Goal: Navigation & Orientation: Find specific page/section

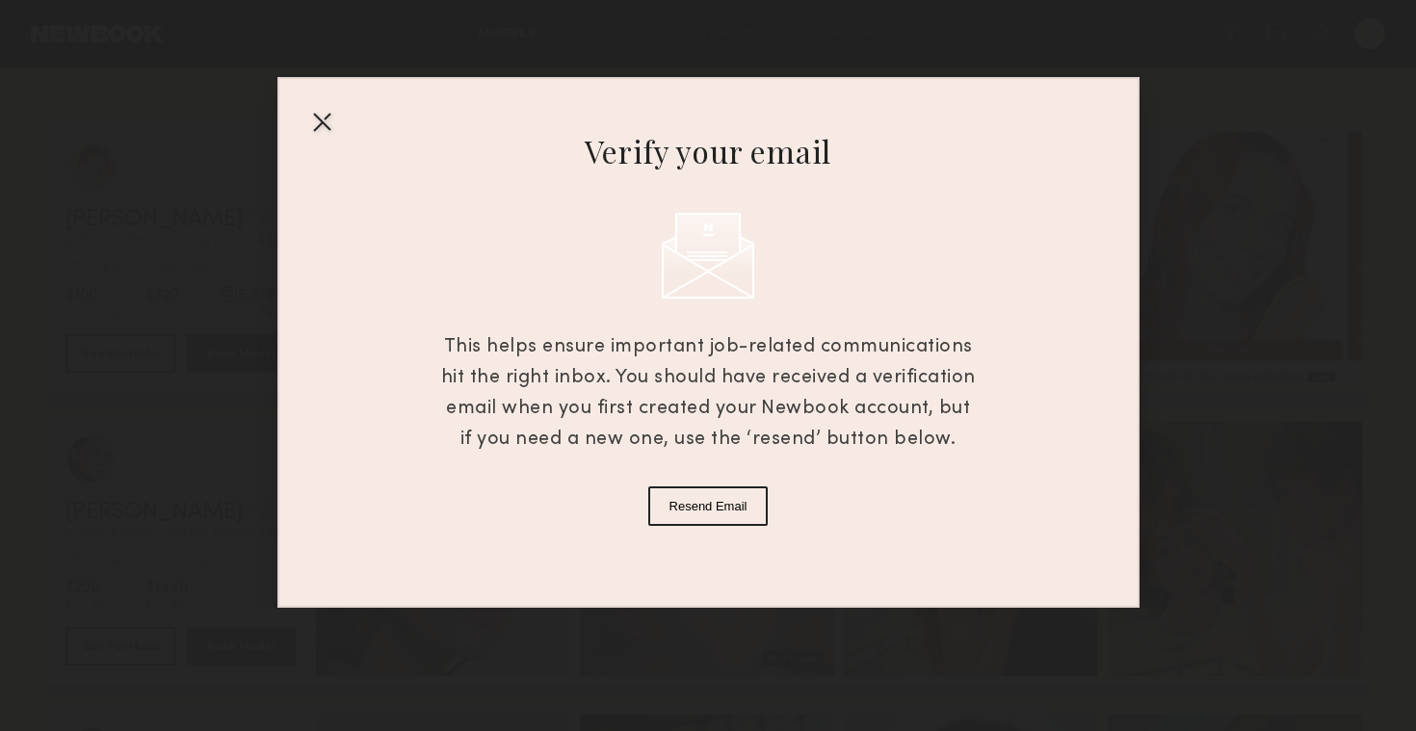
click at [675, 515] on button "Resend Email" at bounding box center [708, 505] width 120 height 39
click at [323, 124] on div at bounding box center [321, 121] width 31 height 31
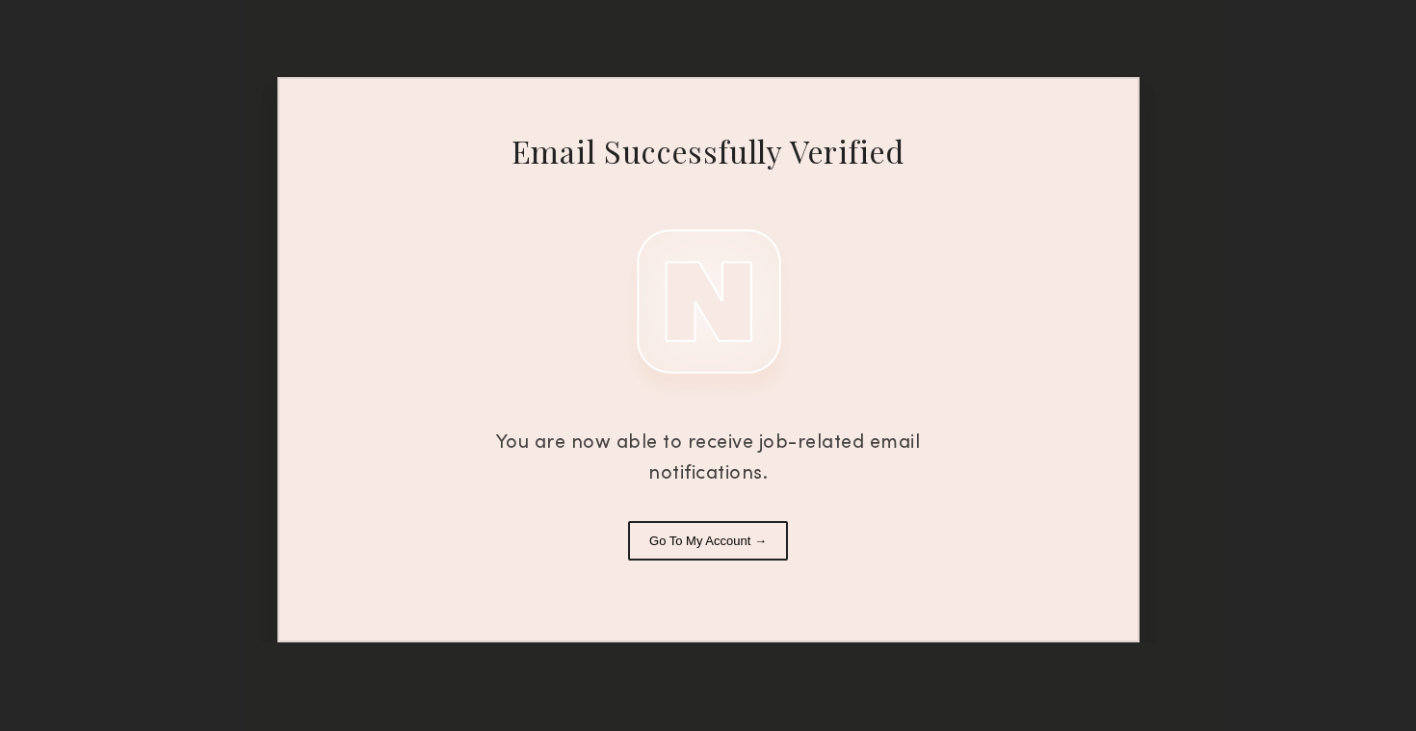
click at [715, 545] on button "Go To My Account →" at bounding box center [708, 540] width 160 height 39
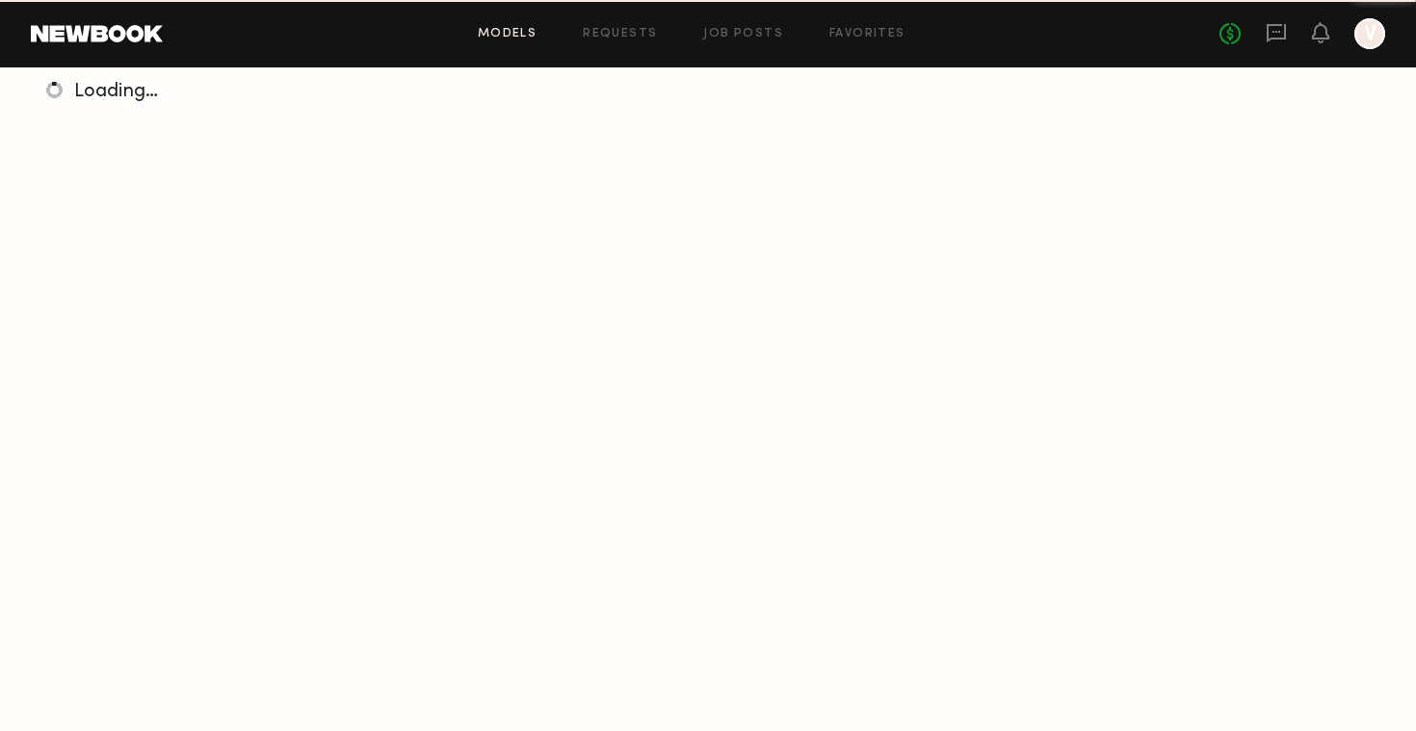
click at [715, 545] on div "Loading…" at bounding box center [708, 432] width 1416 height 731
click at [1369, 37] on div at bounding box center [1369, 33] width 31 height 31
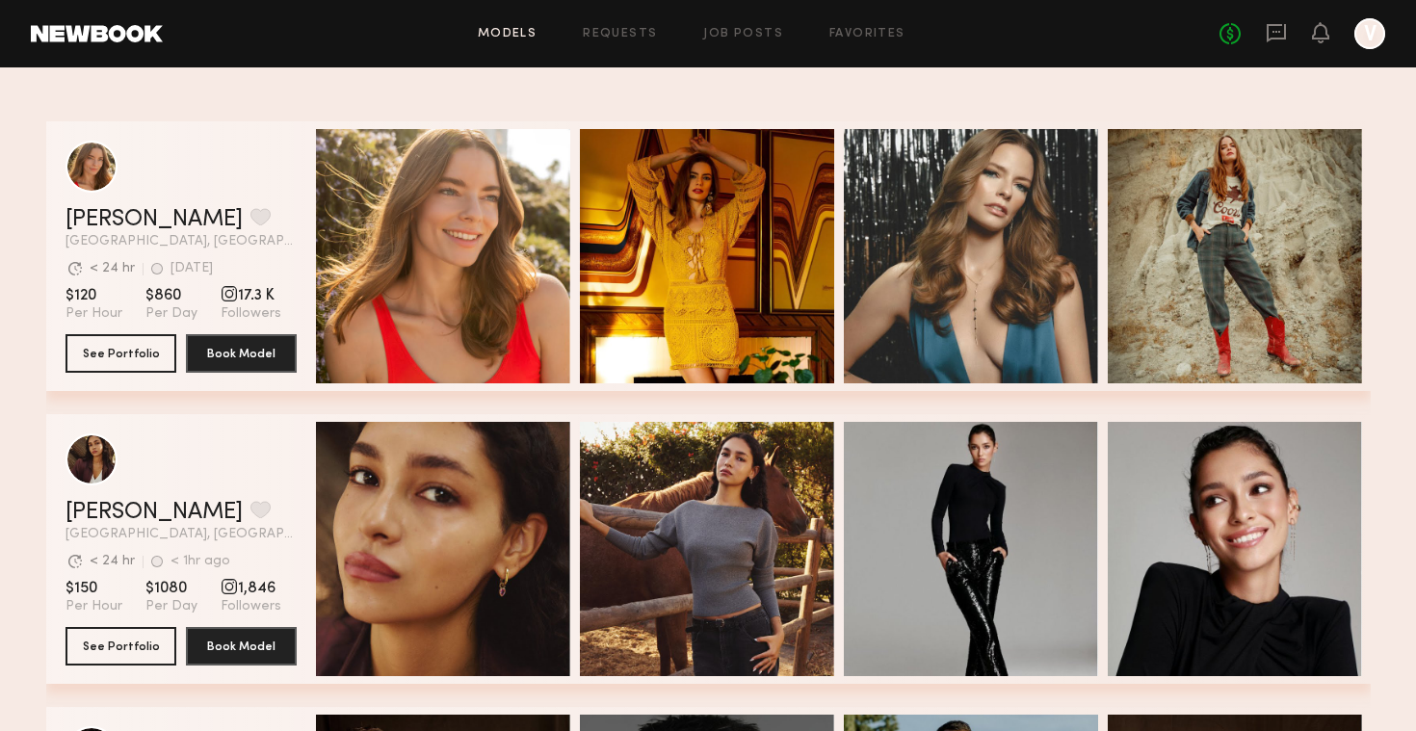
click at [1369, 37] on div at bounding box center [1369, 33] width 31 height 31
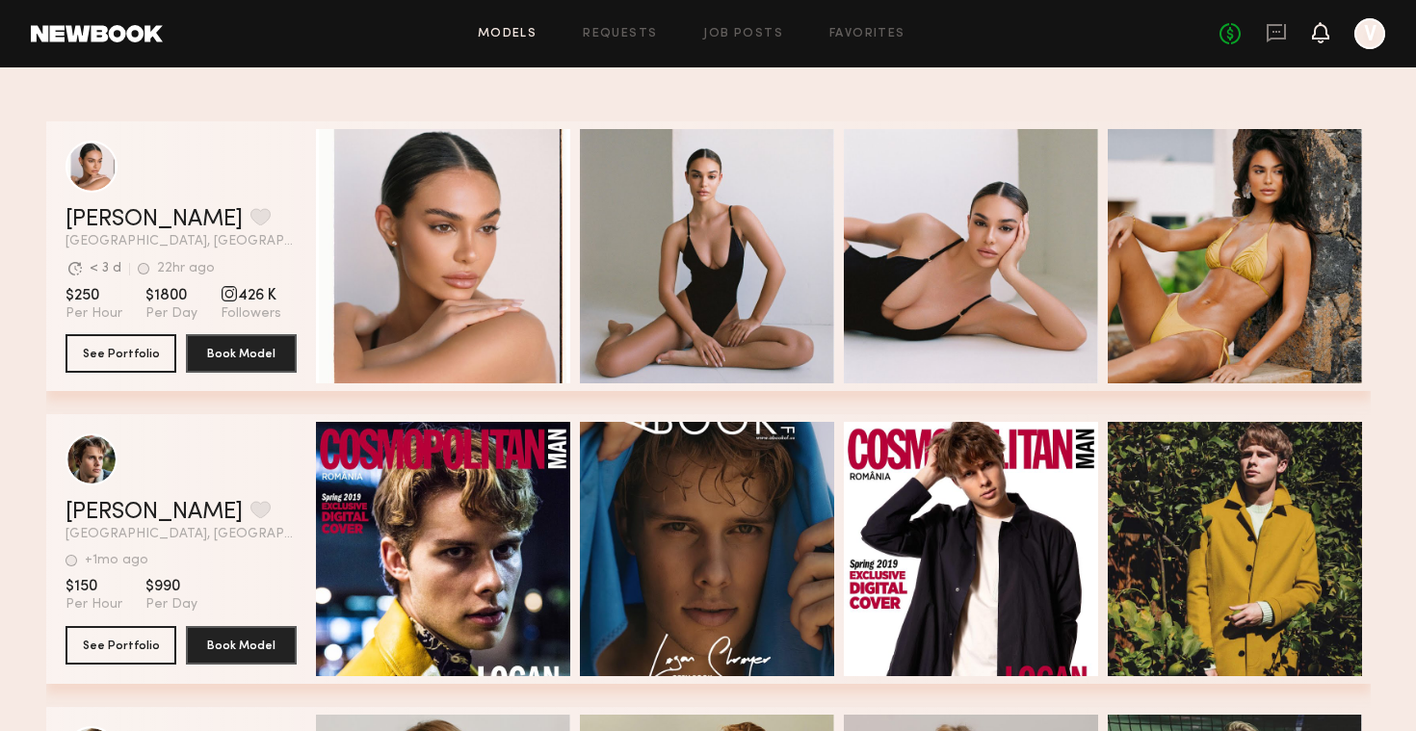
click at [1319, 34] on icon at bounding box center [1320, 31] width 15 height 13
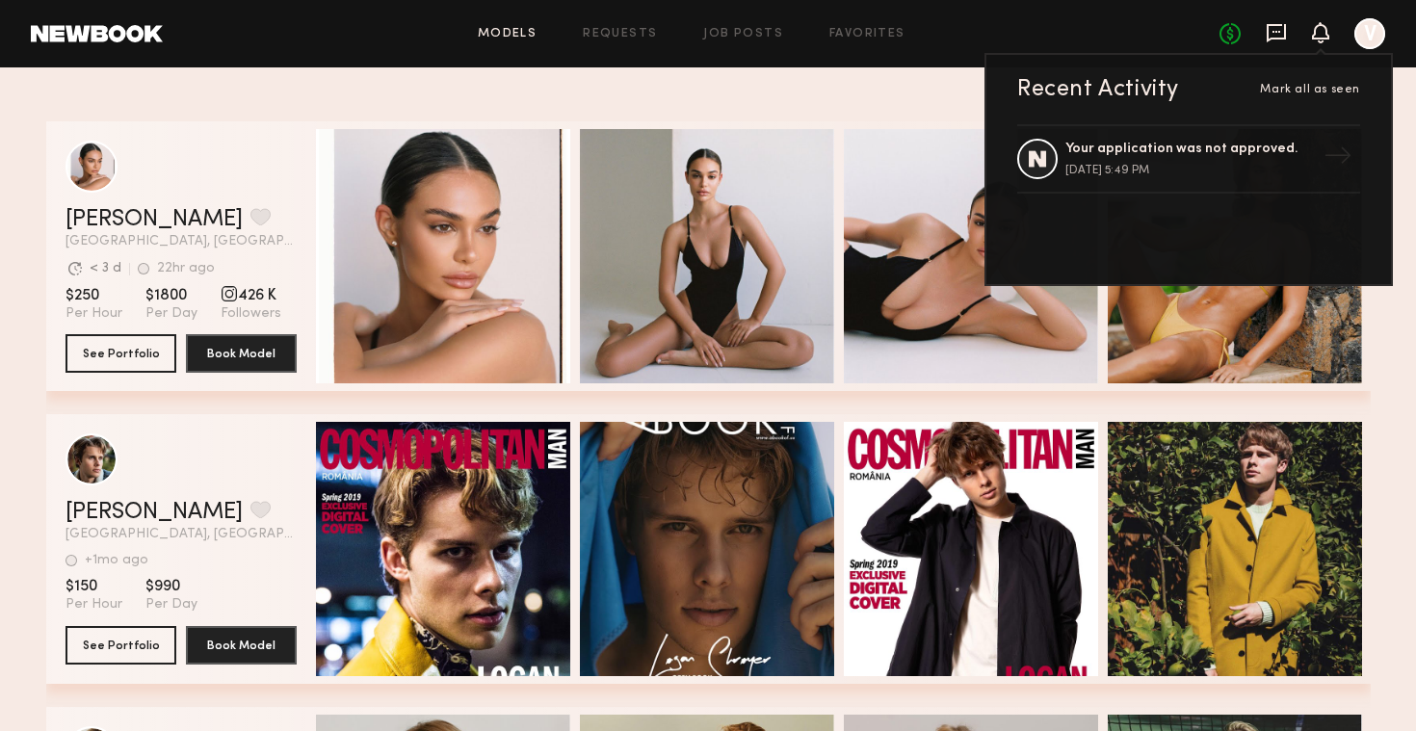
click at [1279, 38] on icon at bounding box center [1276, 33] width 19 height 18
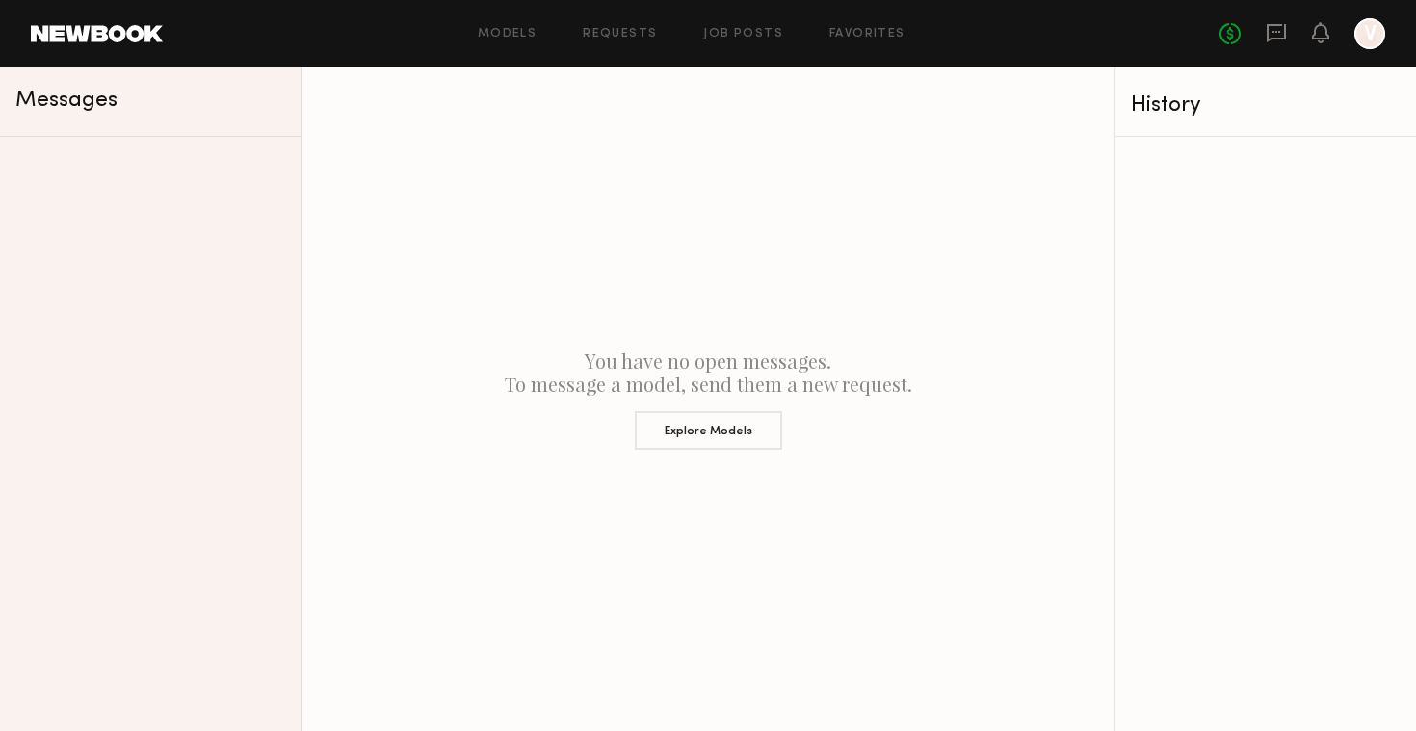
click at [100, 33] on link at bounding box center [97, 33] width 132 height 17
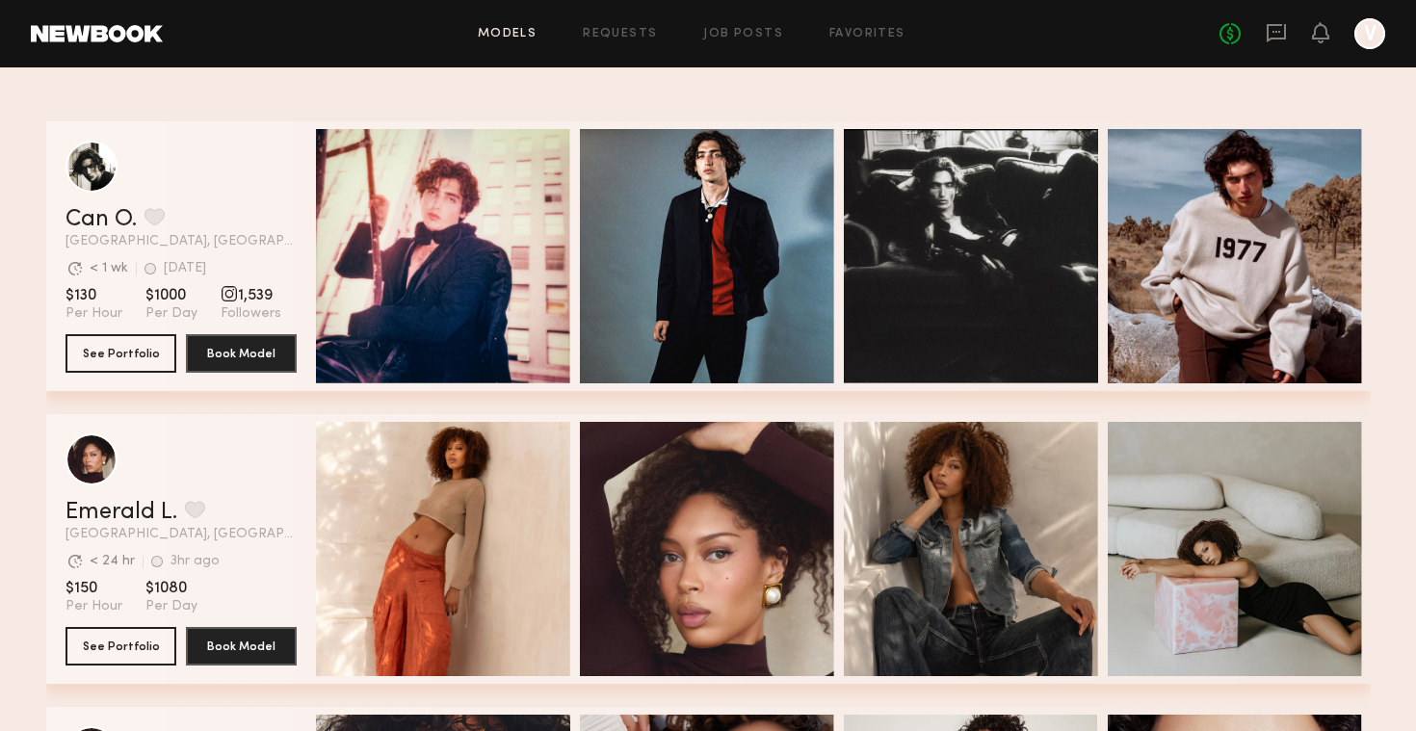
click at [1372, 35] on div at bounding box center [1369, 33] width 31 height 31
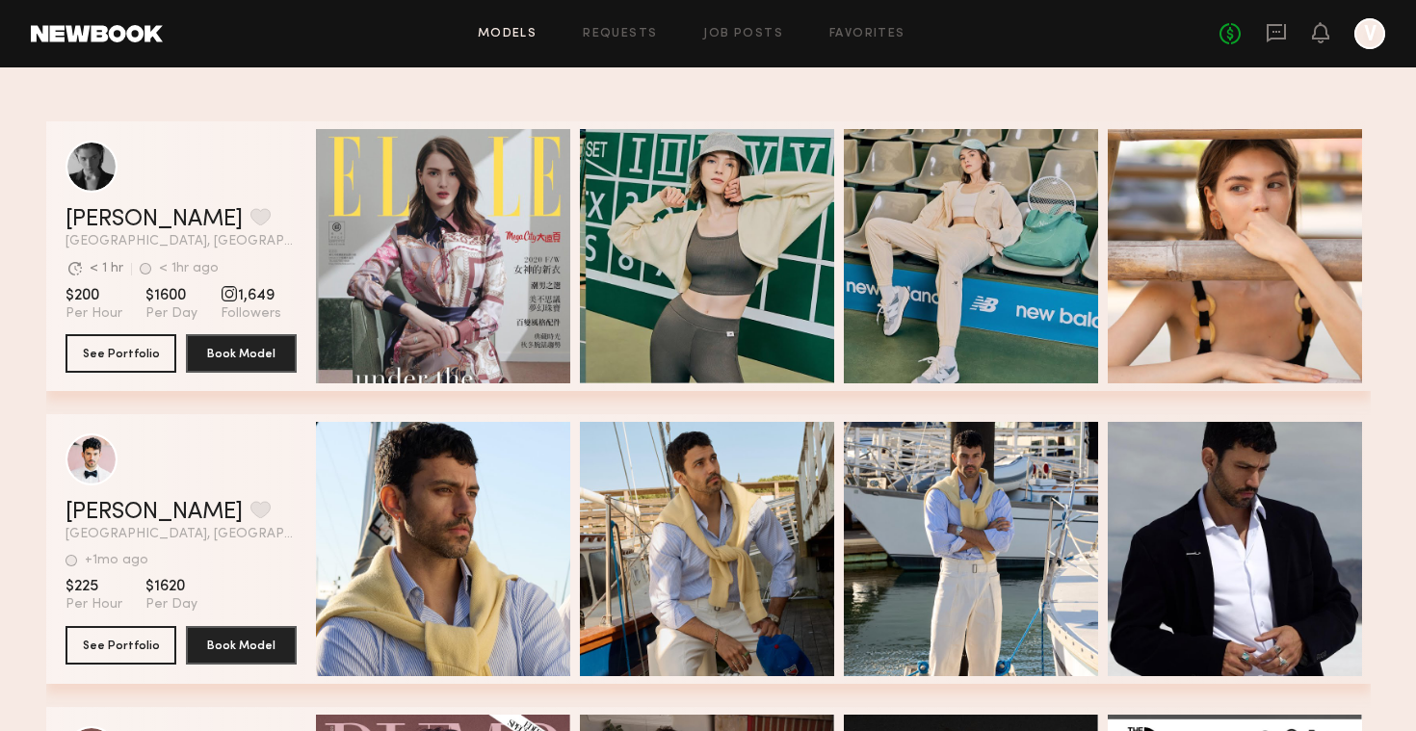
click at [1374, 32] on div at bounding box center [1369, 33] width 31 height 31
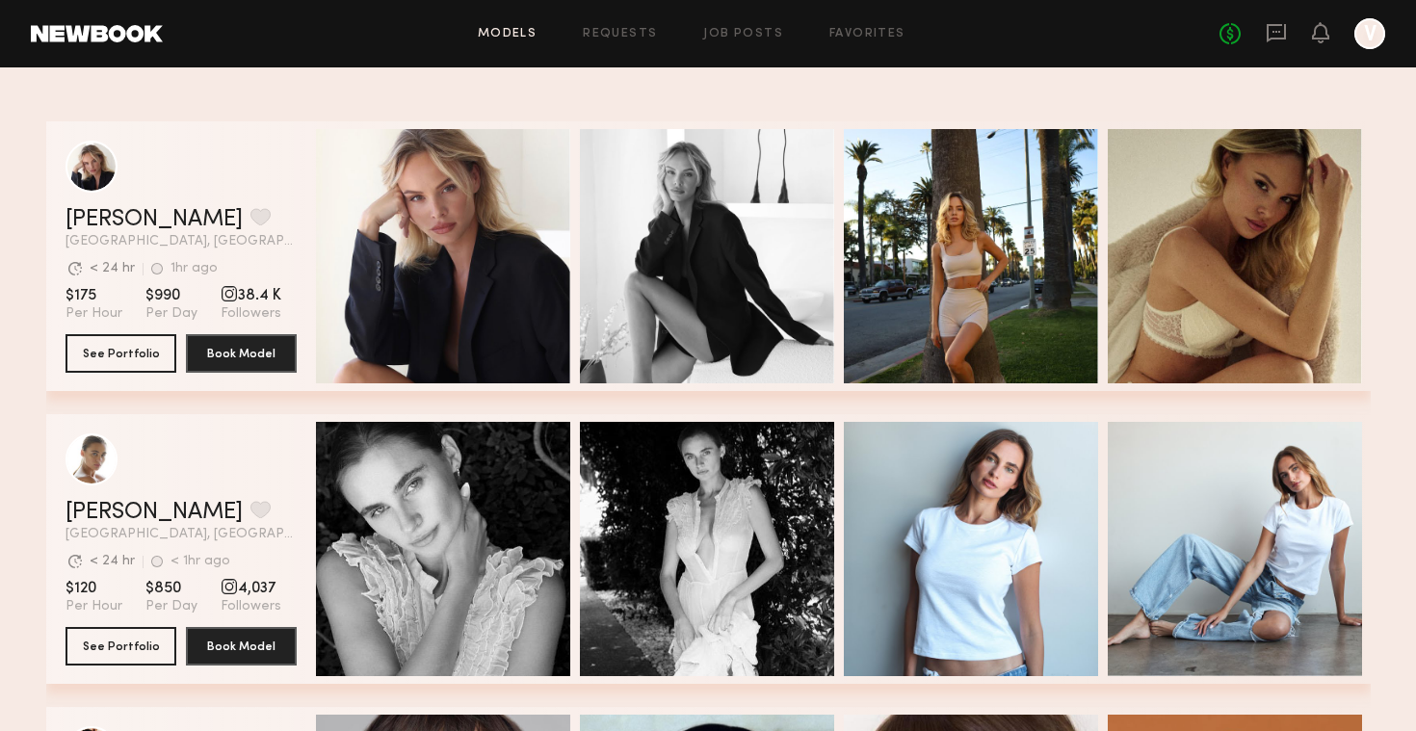
click at [1373, 30] on div at bounding box center [1369, 33] width 31 height 31
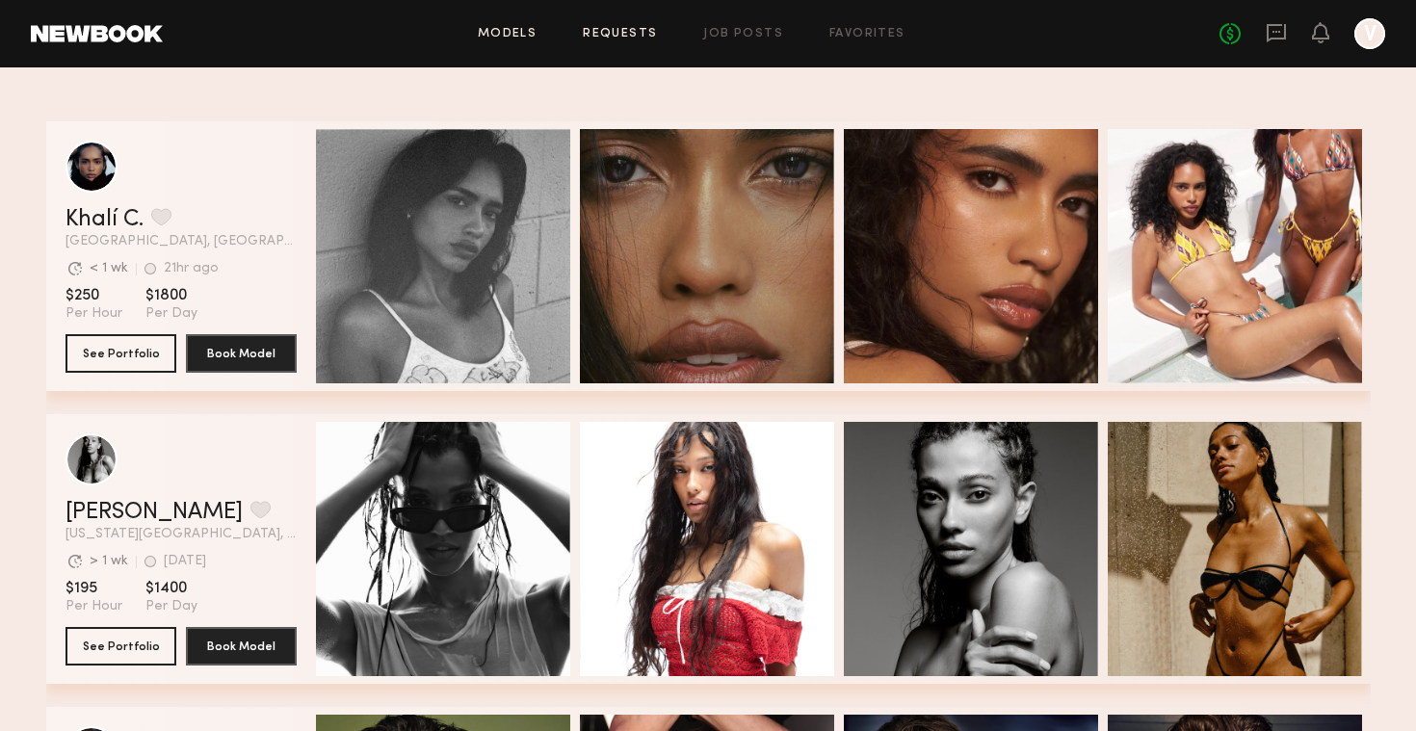
click at [650, 32] on link "Requests" at bounding box center [620, 34] width 74 height 13
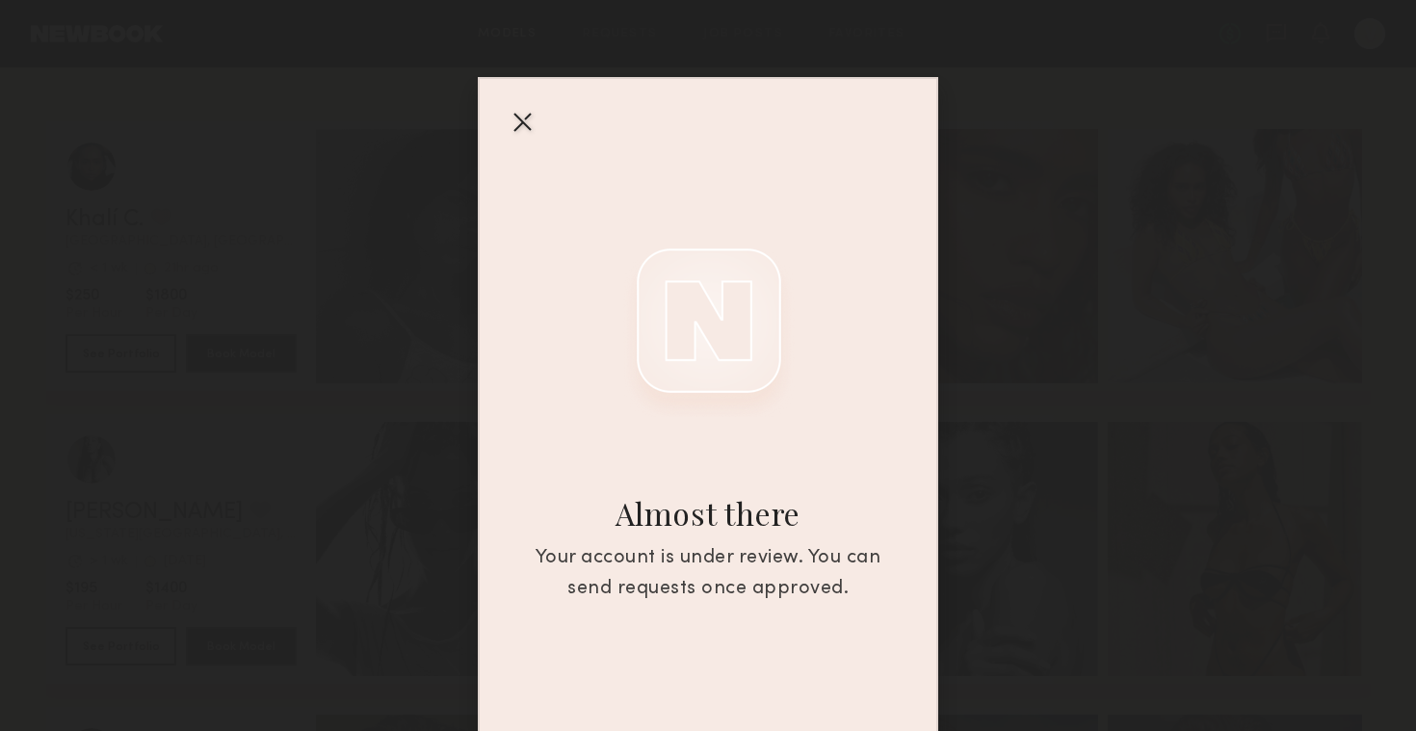
click at [521, 110] on div at bounding box center [522, 121] width 31 height 31
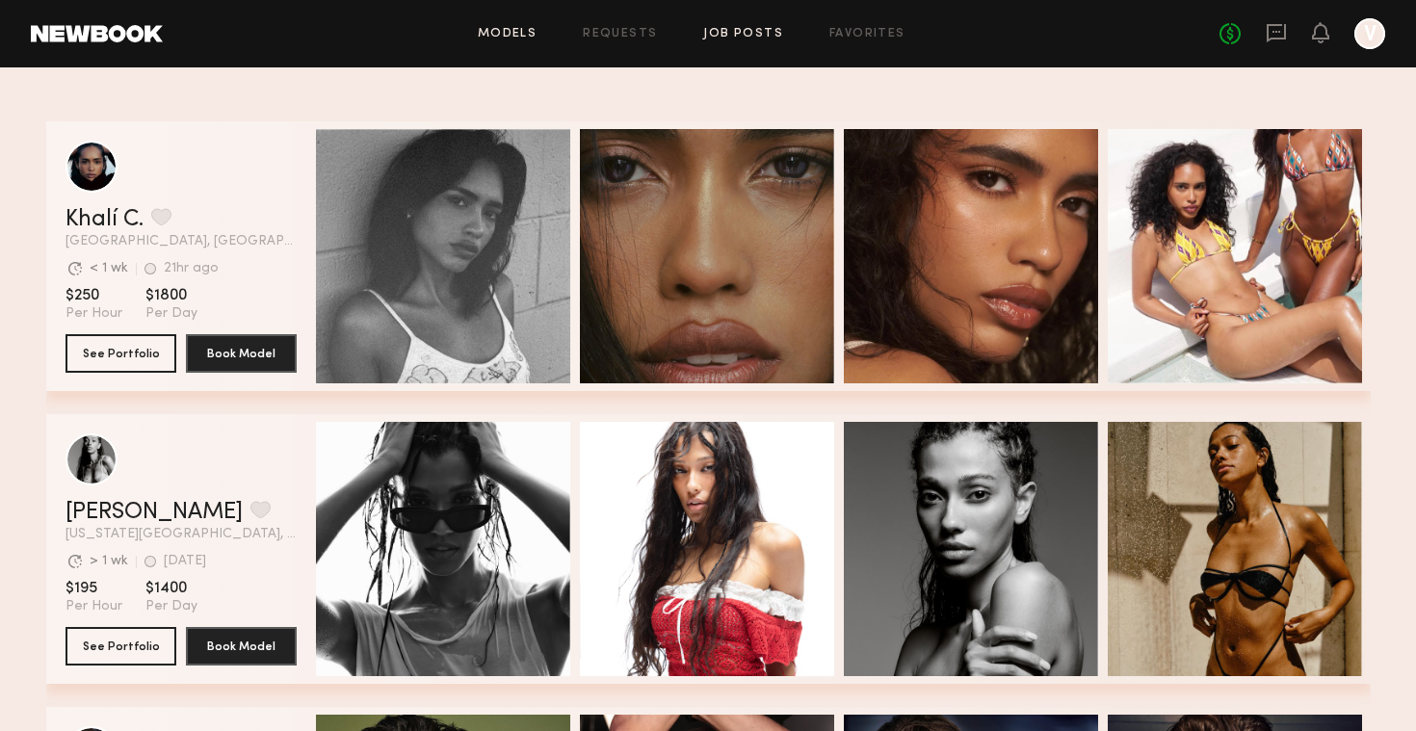
click at [746, 30] on link "Job Posts" at bounding box center [743, 34] width 80 height 13
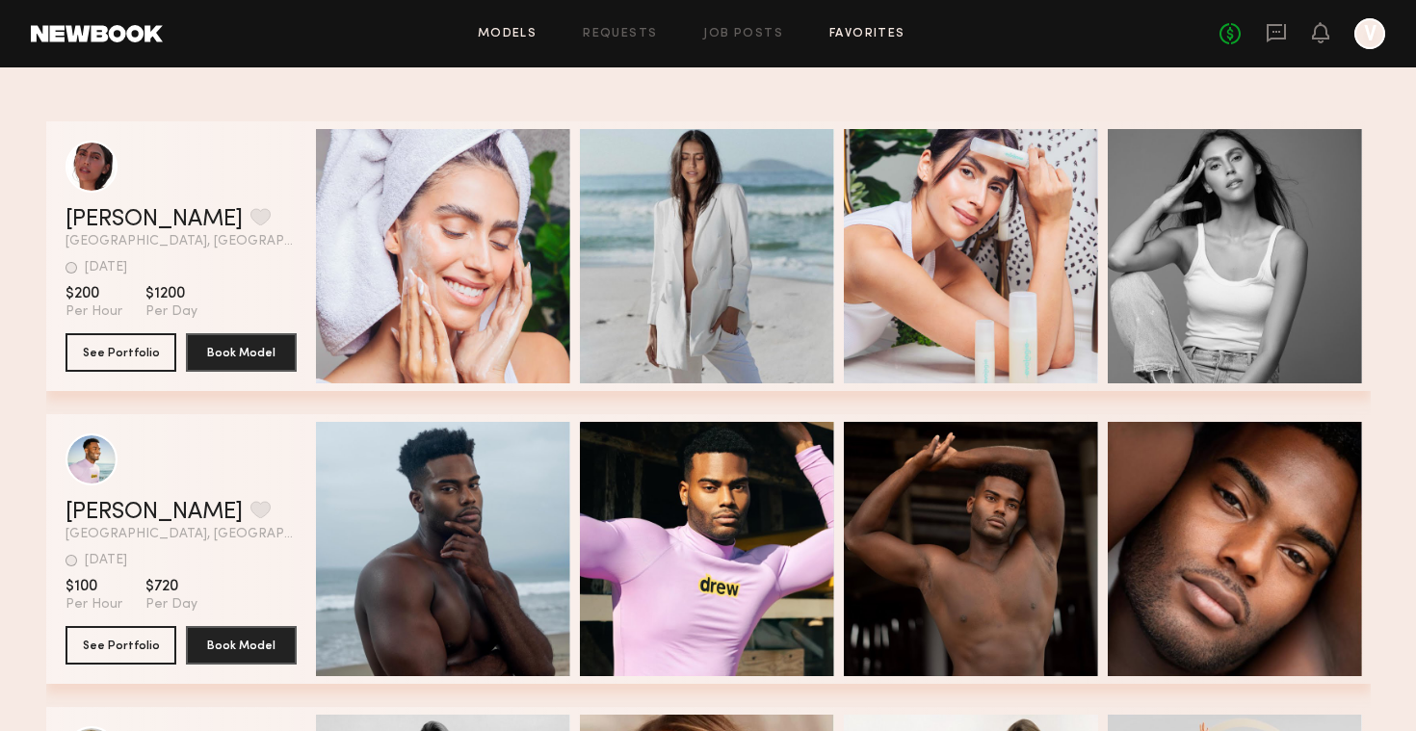
click at [877, 35] on link "Favorites" at bounding box center [867, 34] width 76 height 13
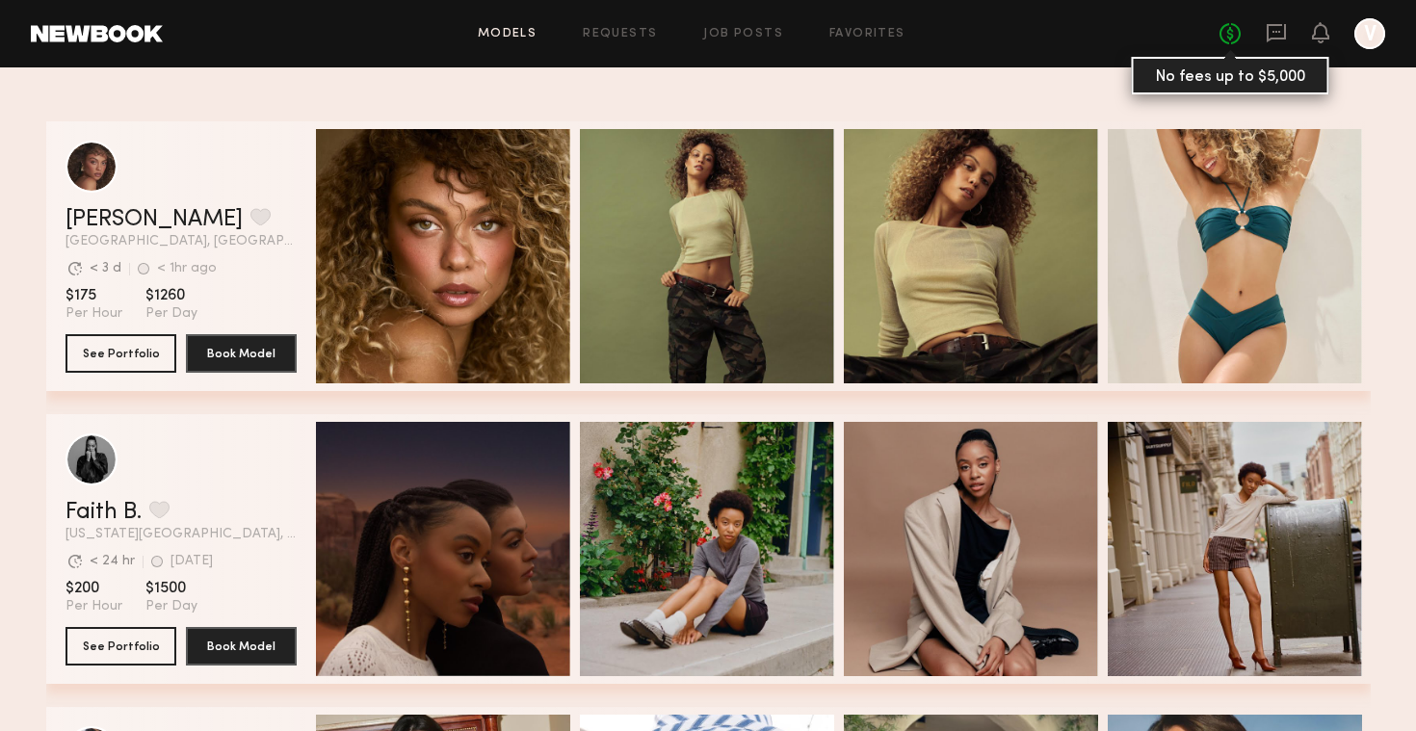
click at [1232, 33] on link "No fees up to $5,000" at bounding box center [1229, 33] width 21 height 21
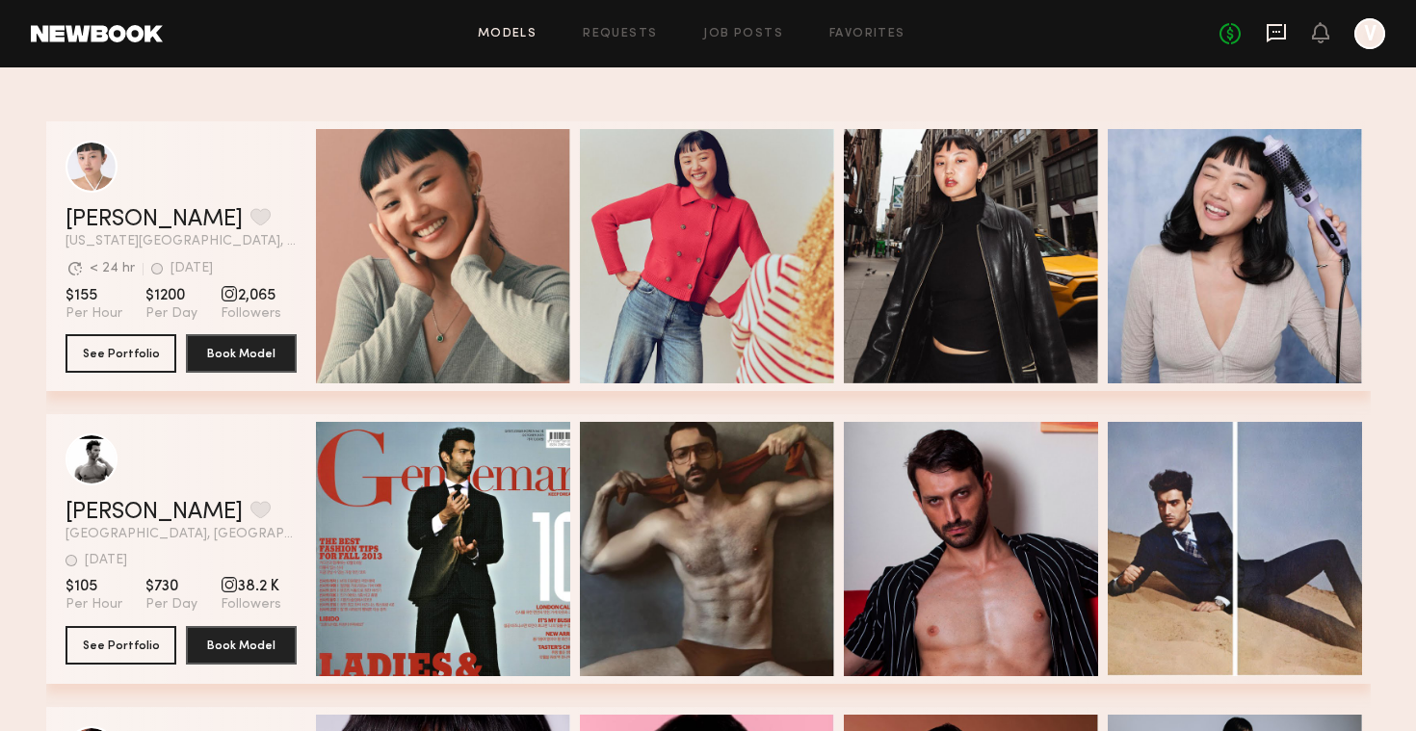
click at [1272, 32] on icon at bounding box center [1276, 32] width 8 height 2
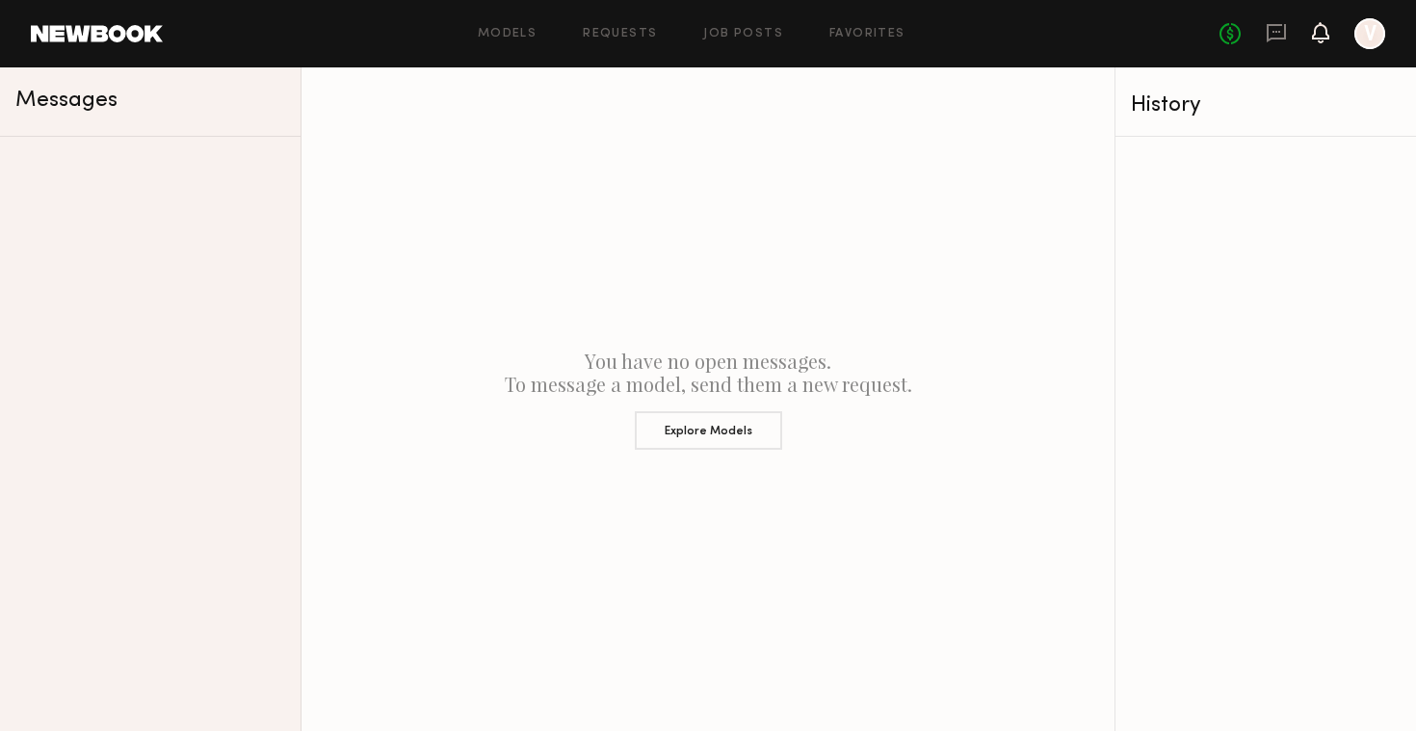
click at [1327, 32] on icon at bounding box center [1320, 31] width 15 height 13
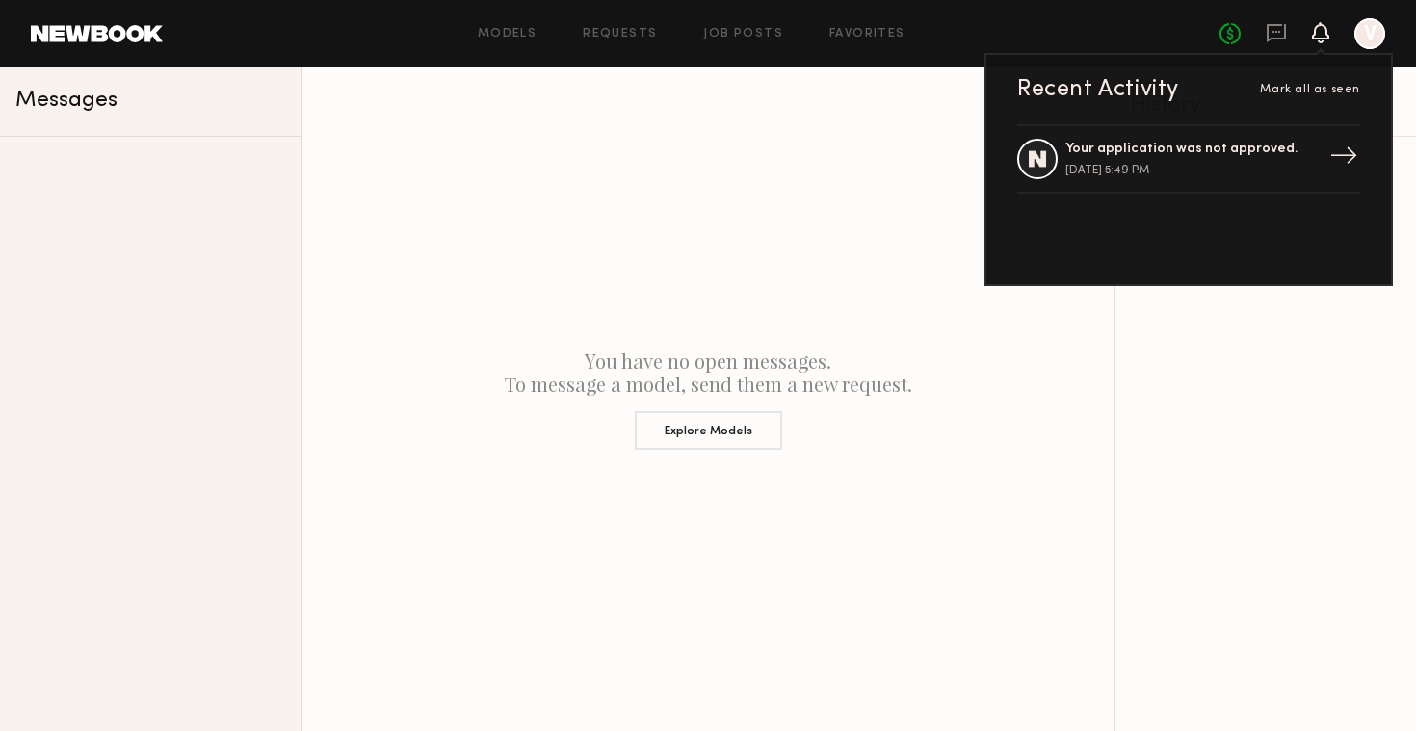
click at [1242, 167] on div "January 24, 2019 @ 5:49 PM" at bounding box center [1190, 171] width 250 height 12
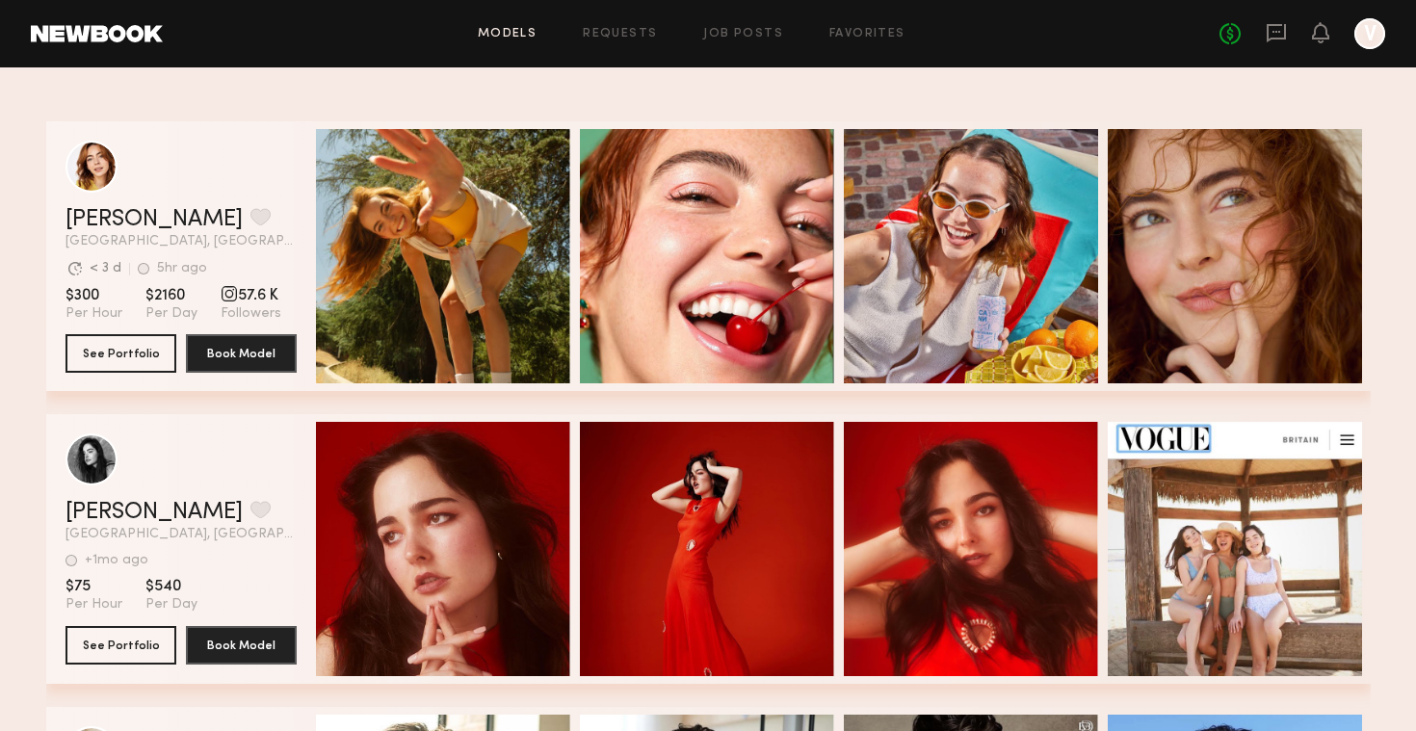
click at [1371, 39] on div at bounding box center [1369, 33] width 31 height 31
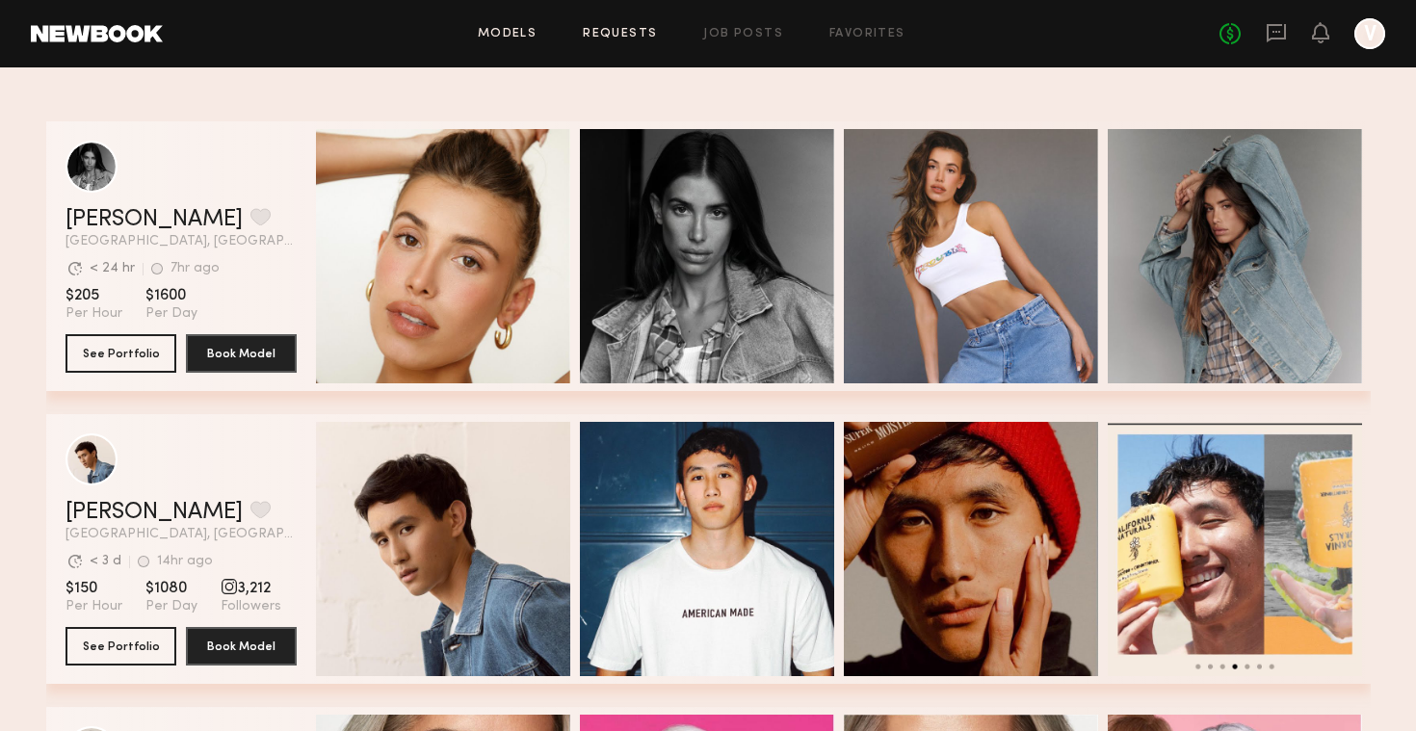
click at [654, 36] on link "Requests" at bounding box center [620, 34] width 74 height 13
